Goal: Task Accomplishment & Management: Manage account settings

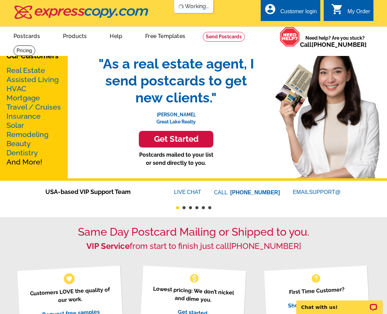
click at [290, 11] on div "Customer login" at bounding box center [299, 12] width 37 height 9
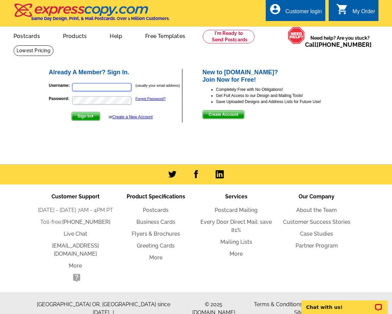
click at [122, 88] on input "Username:" at bounding box center [101, 87] width 59 height 8
type input "[EMAIL_ADDRESS][DOMAIN_NAME]"
click at [88, 117] on span "Sign In" at bounding box center [86, 116] width 28 height 8
